Goal: Check status

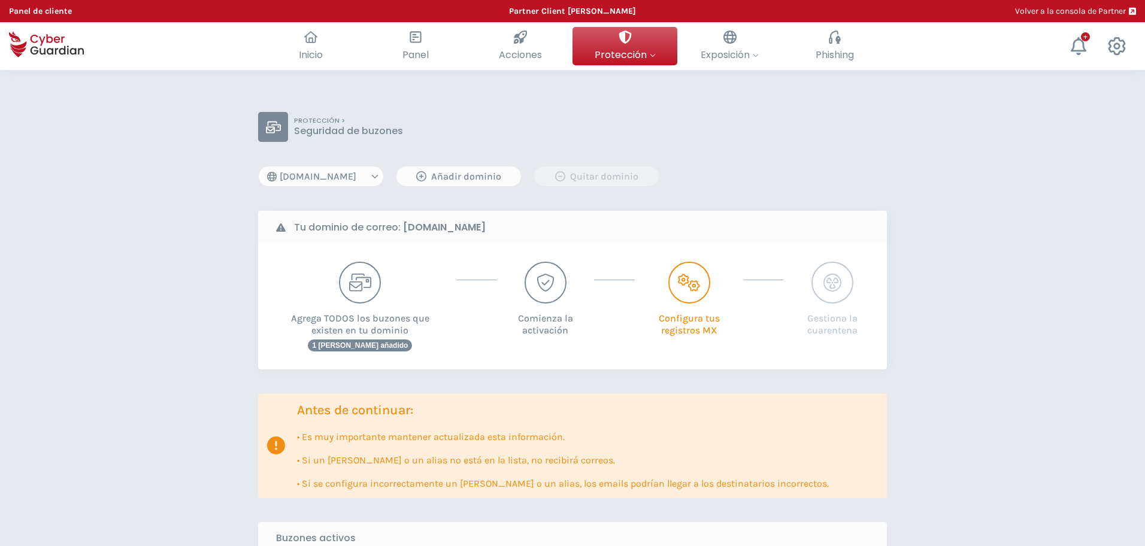
select select "[DOMAIN_NAME]"
